Goal: Information Seeking & Learning: Learn about a topic

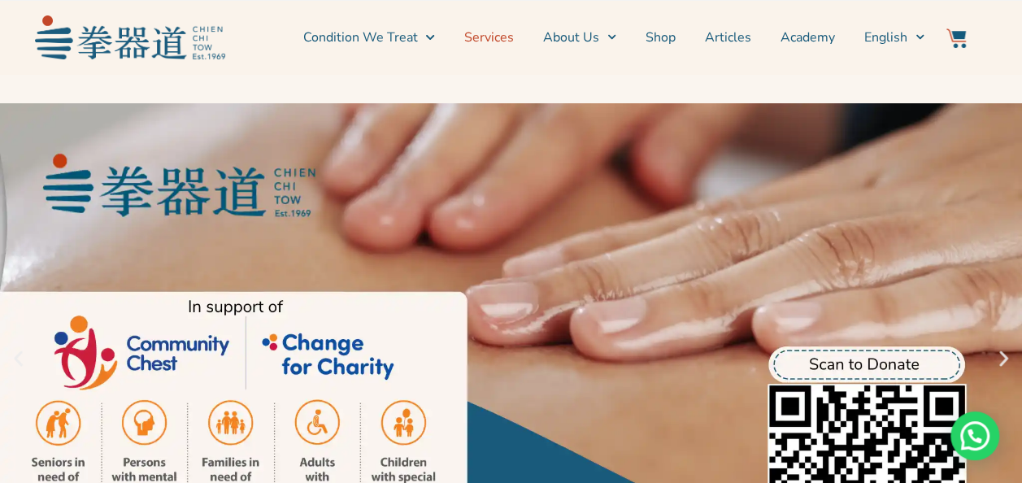
click at [496, 40] on link "Services" at bounding box center [489, 37] width 50 height 41
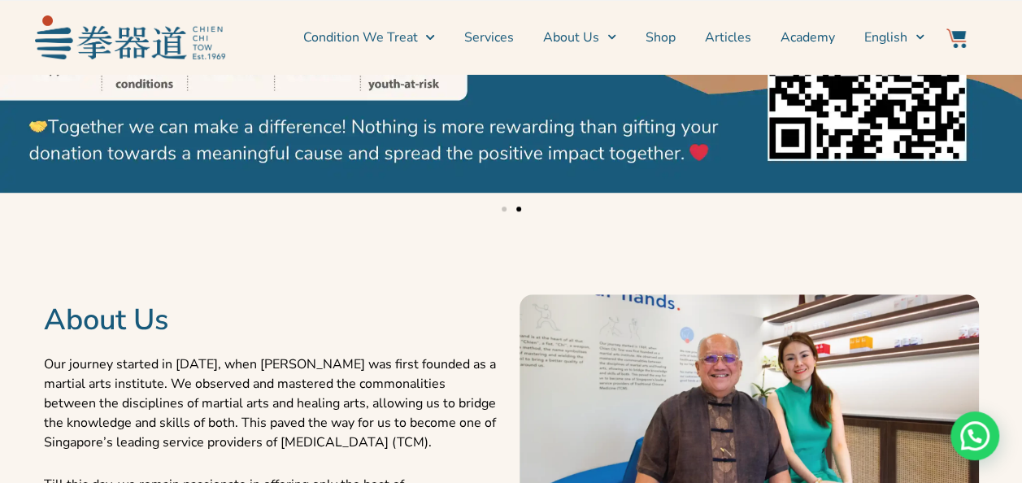
scroll to position [562, 0]
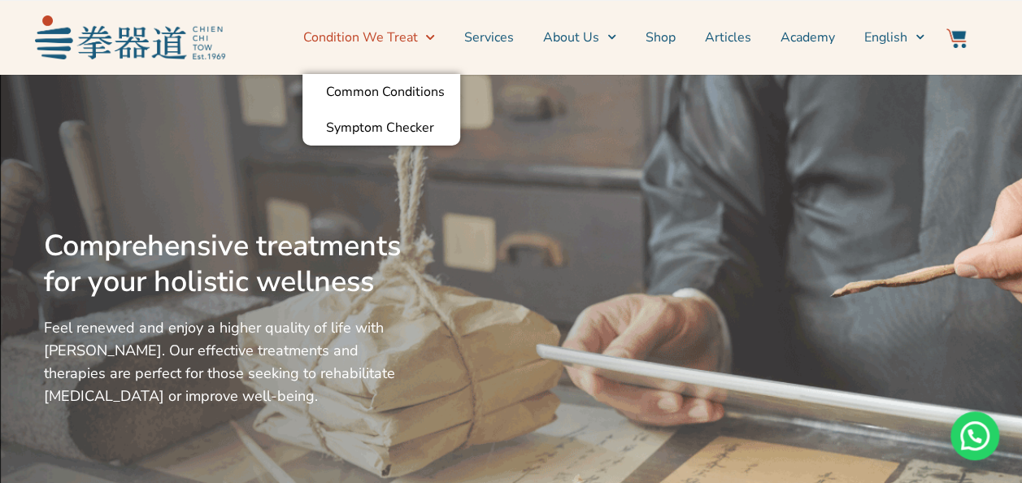
click at [390, 34] on link "Condition We Treat" at bounding box center [368, 37] width 132 height 41
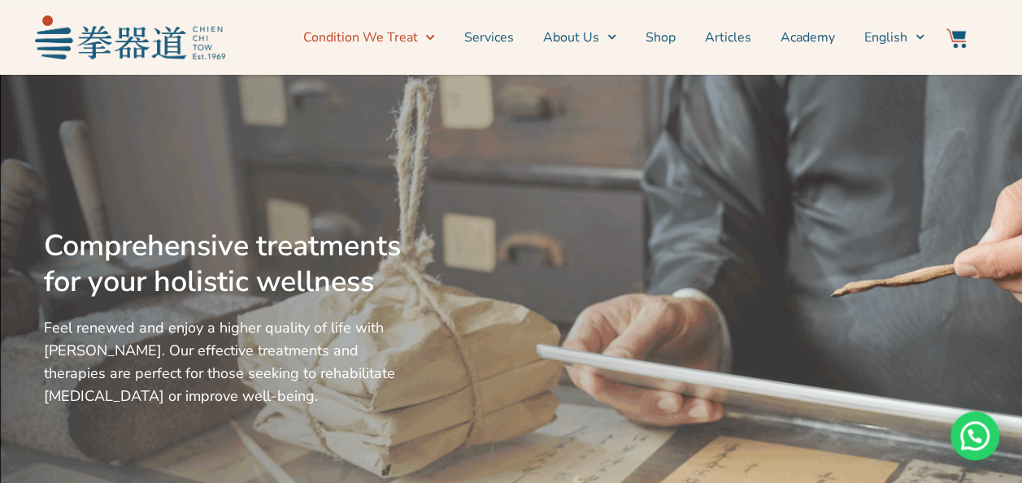
click at [394, 36] on link "Condition We Treat" at bounding box center [368, 37] width 132 height 41
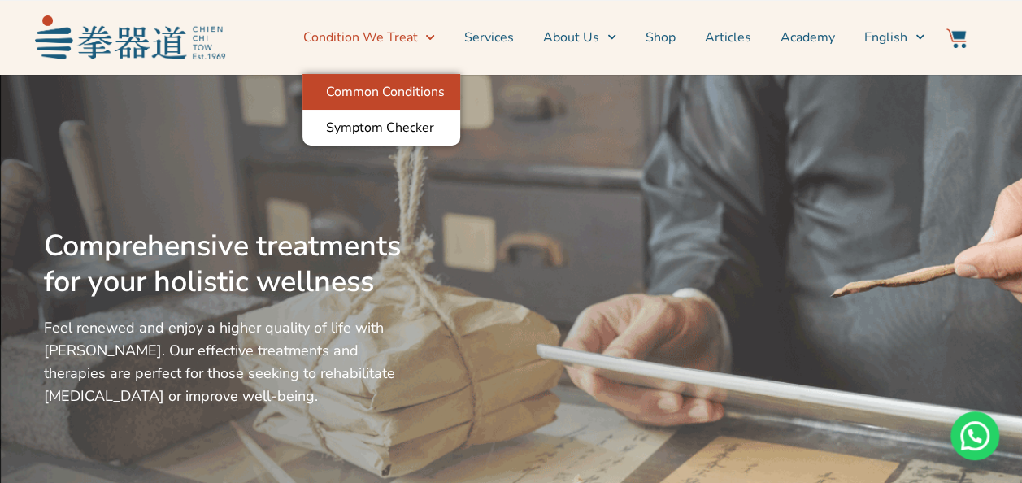
click at [388, 93] on link "Common Conditions" at bounding box center [381, 92] width 158 height 36
